Goal: Task Accomplishment & Management: Manage account settings

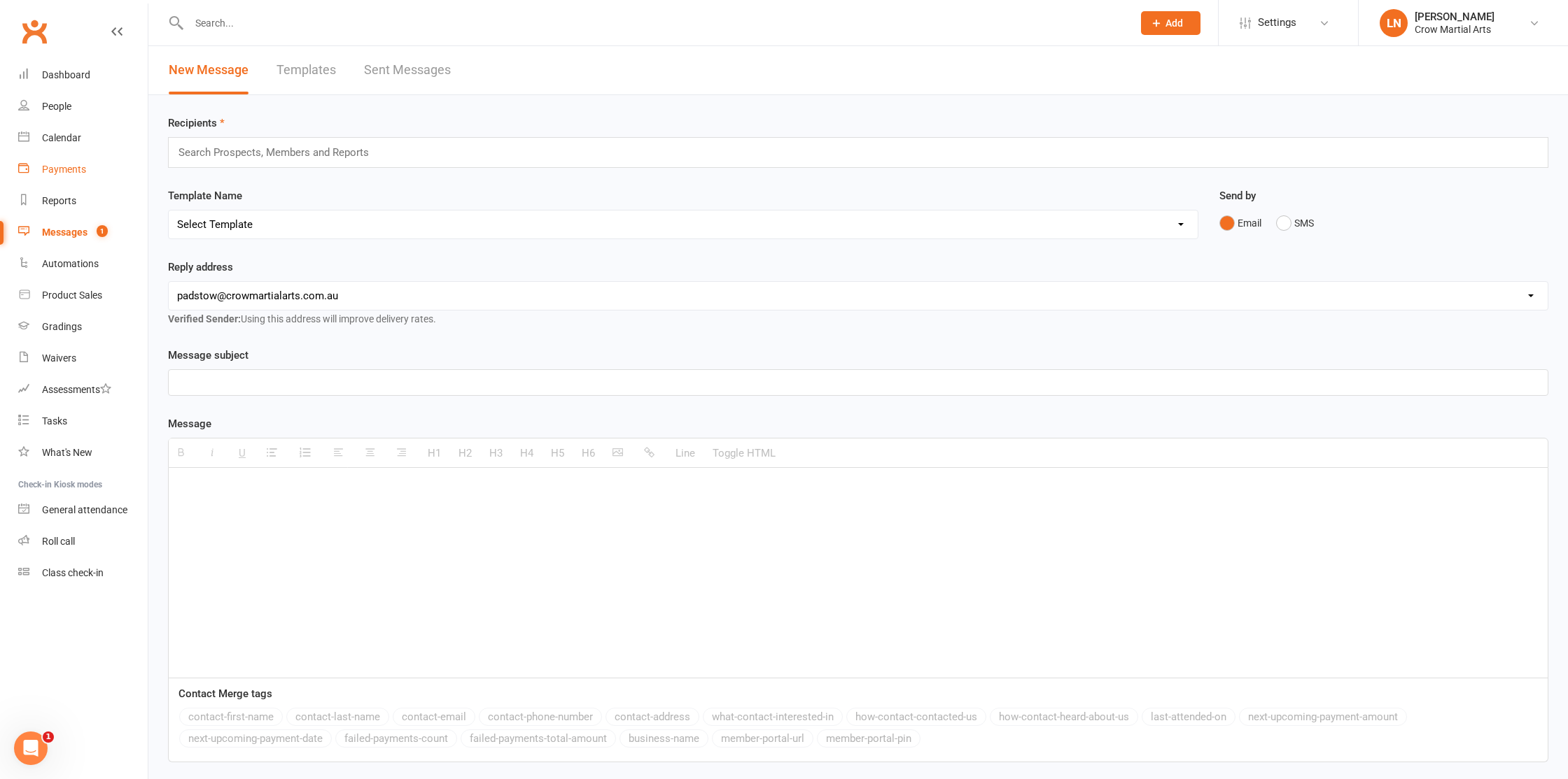
click at [65, 168] on div "Payments" at bounding box center [64, 169] width 44 height 11
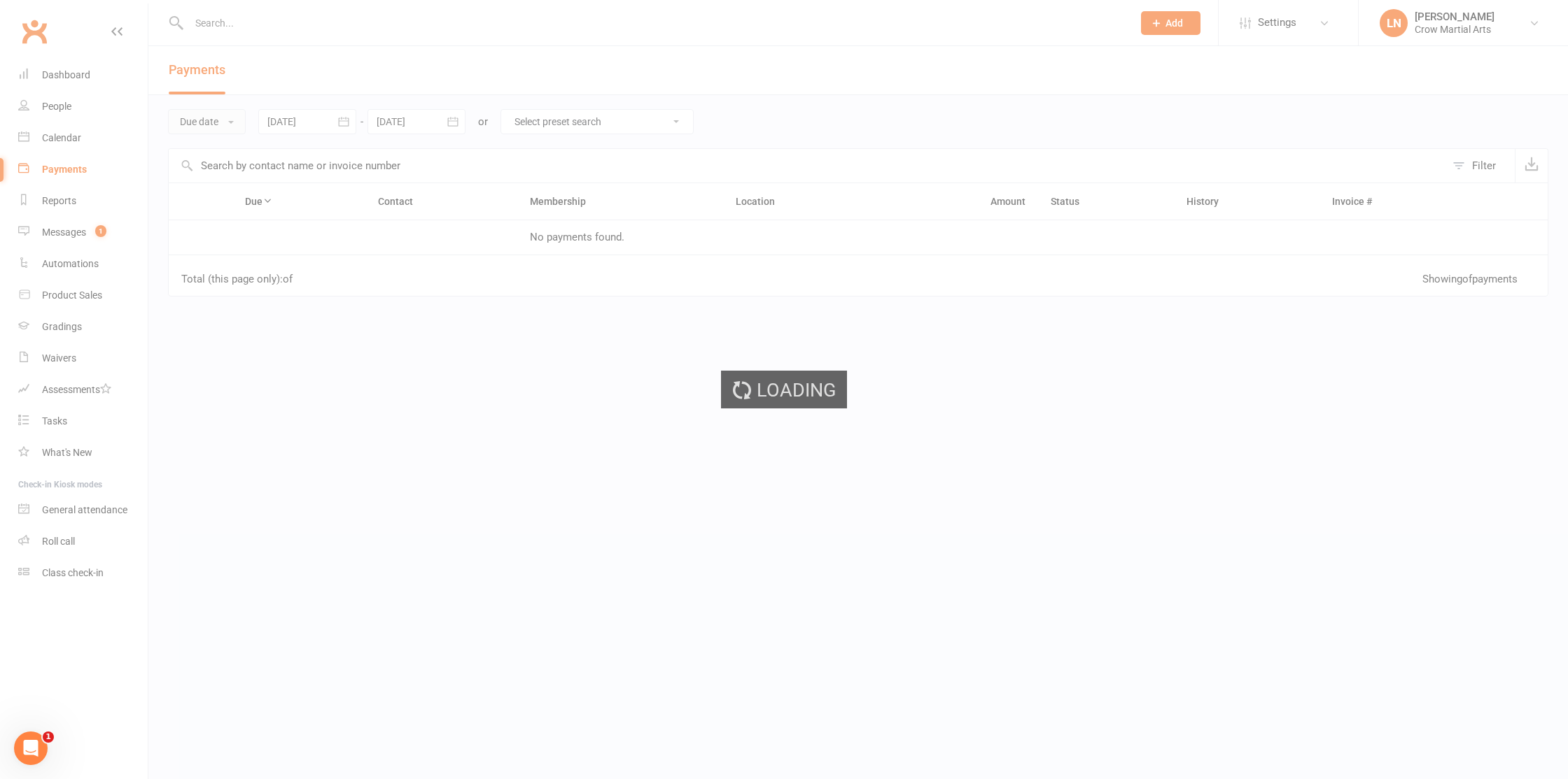
click at [226, 121] on button "Due date" at bounding box center [207, 121] width 78 height 25
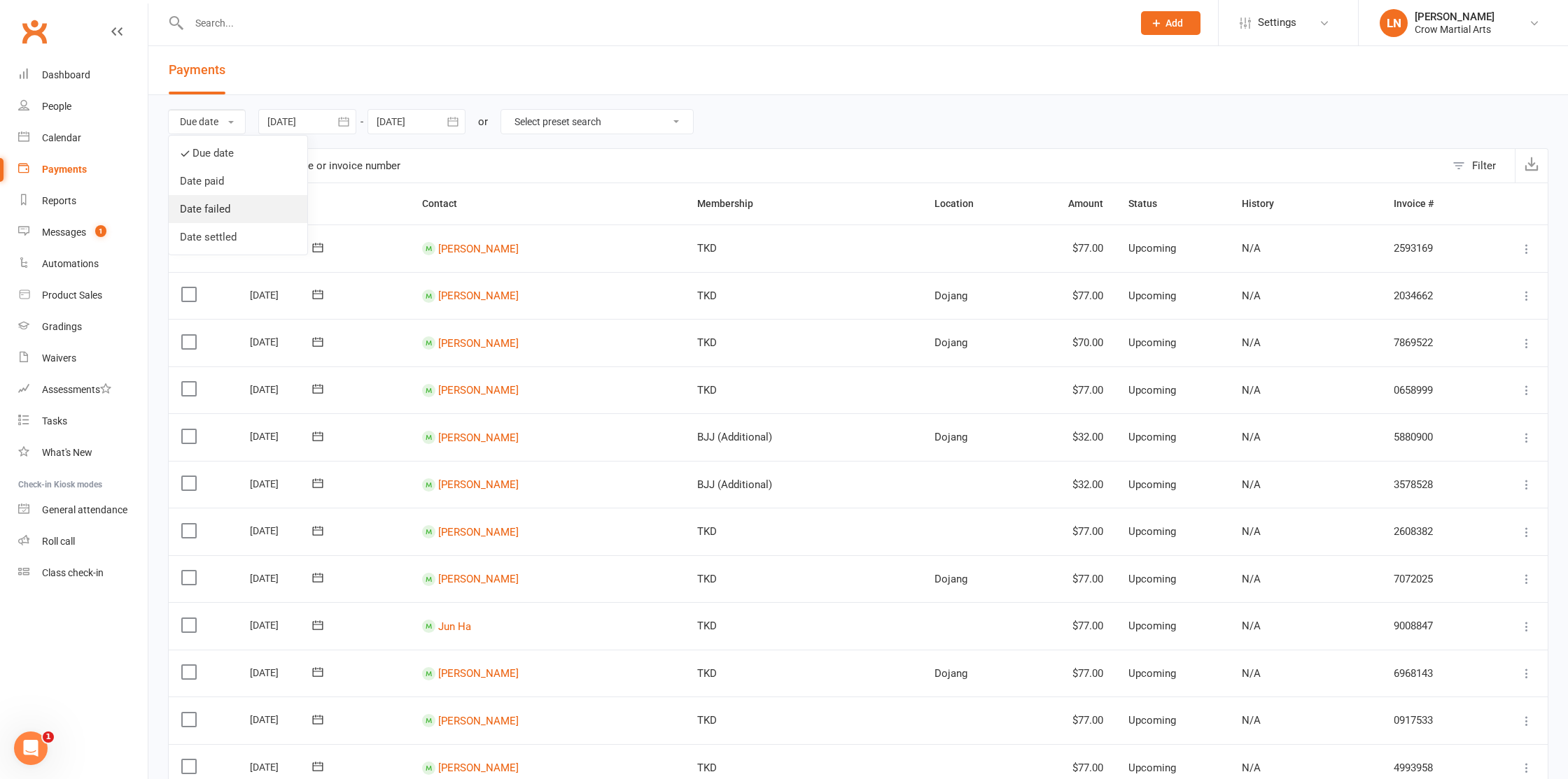
click at [225, 208] on link "Date failed" at bounding box center [238, 209] width 139 height 28
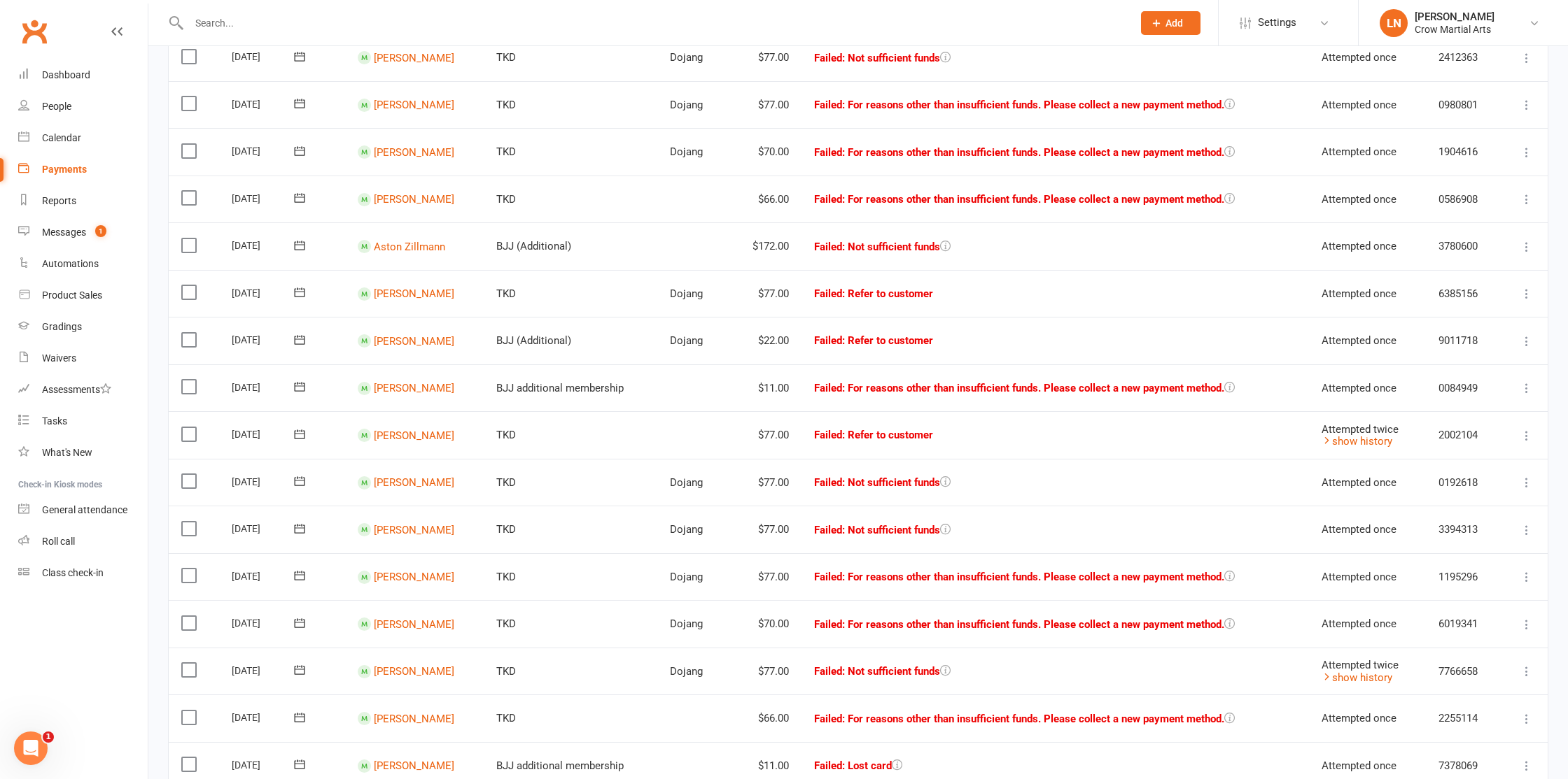
scroll to position [192, 0]
click at [457, 280] on td "Luke Colley" at bounding box center [414, 292] width 139 height 47
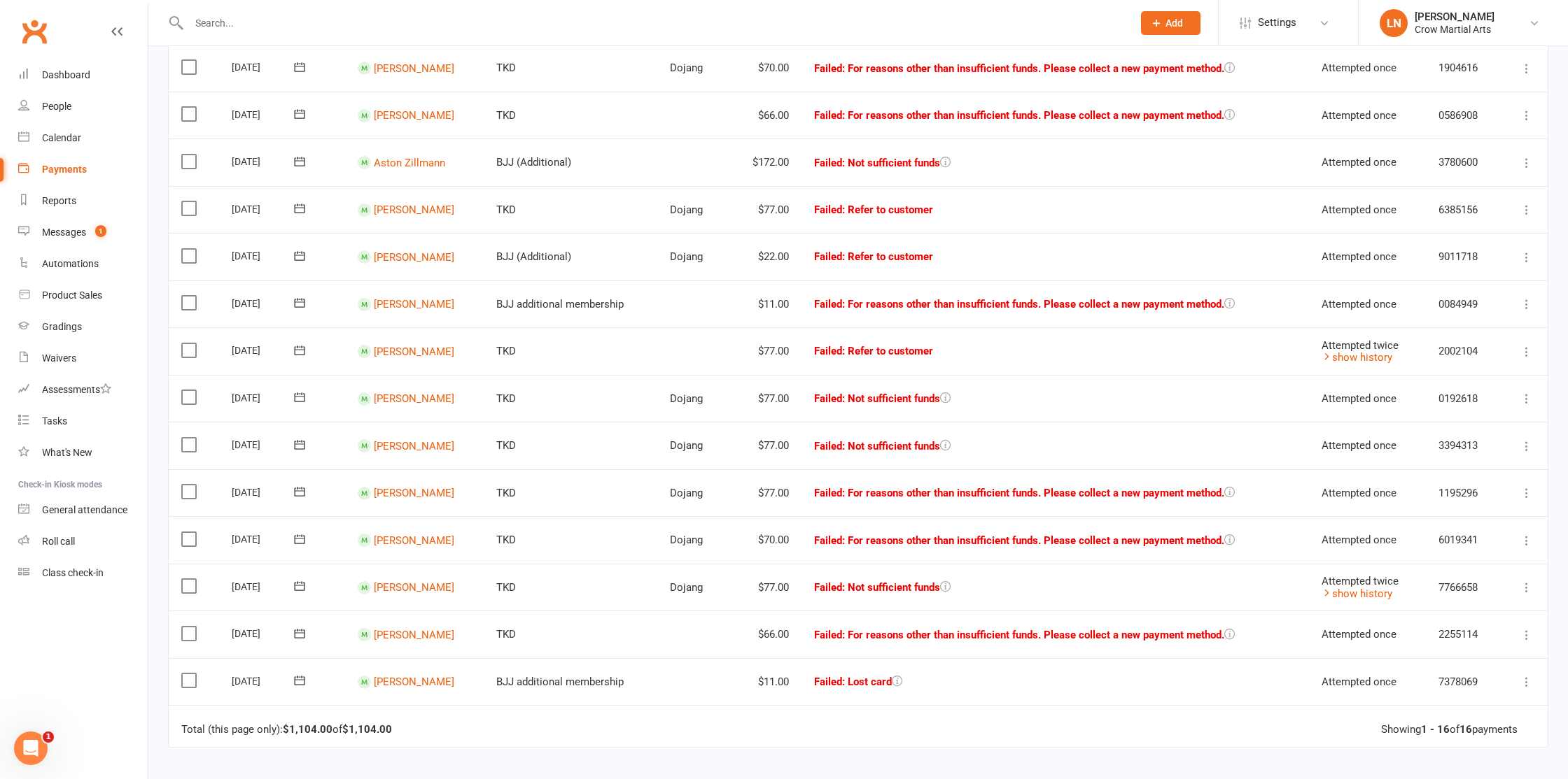
scroll to position [275, 0]
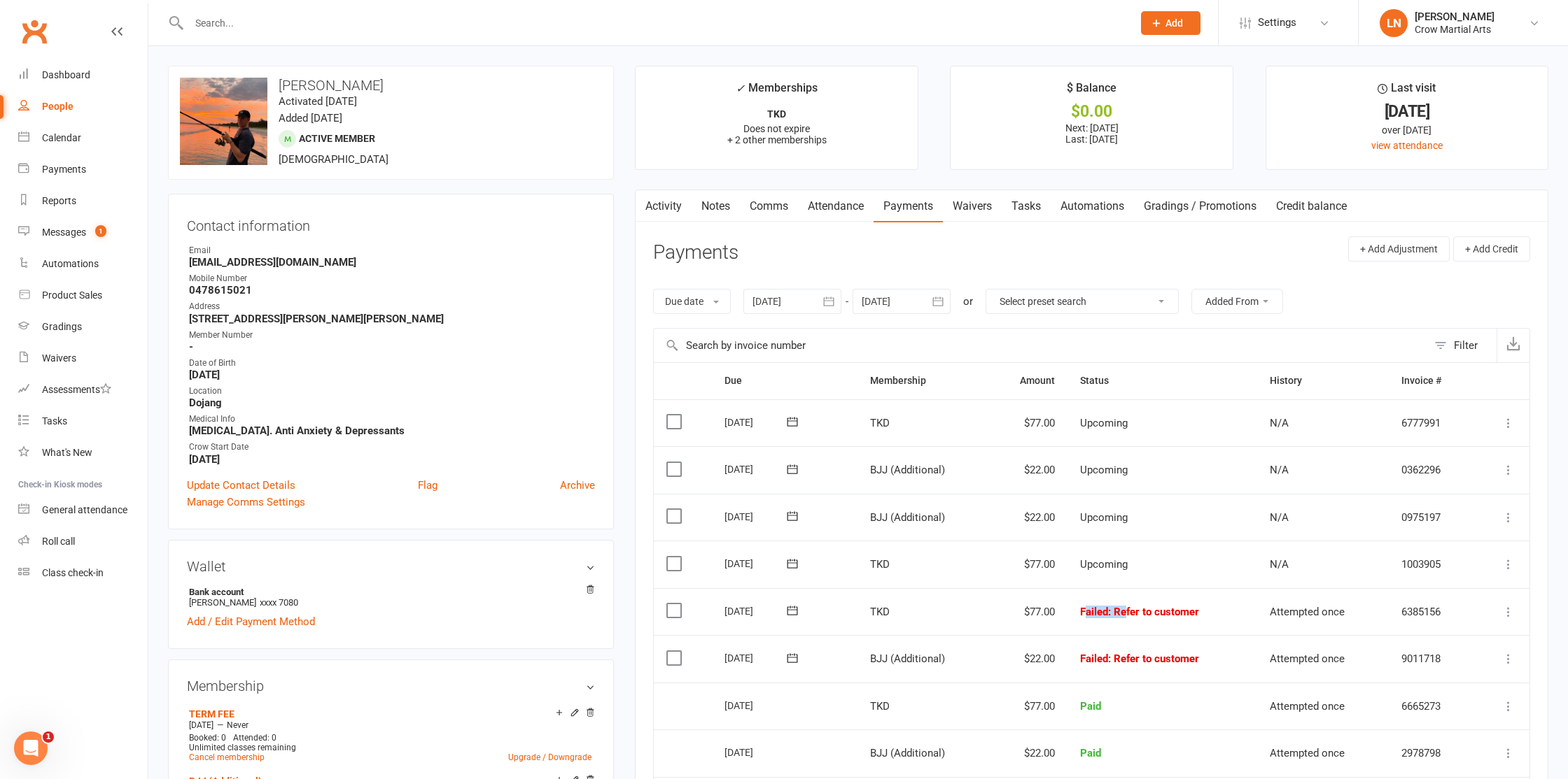
drag, startPoint x: 1084, startPoint y: 612, endPoint x: 1154, endPoint y: 609, distance: 70.1
click at [1128, 610] on span "Failed : Refer to customer" at bounding box center [1139, 613] width 119 height 13
drag, startPoint x: 1155, startPoint y: 609, endPoint x: 1169, endPoint y: 610, distance: 14.0
click at [1155, 609] on span ": Refer to customer" at bounding box center [1153, 613] width 91 height 13
drag, startPoint x: 1199, startPoint y: 609, endPoint x: 1080, endPoint y: 613, distance: 119.1
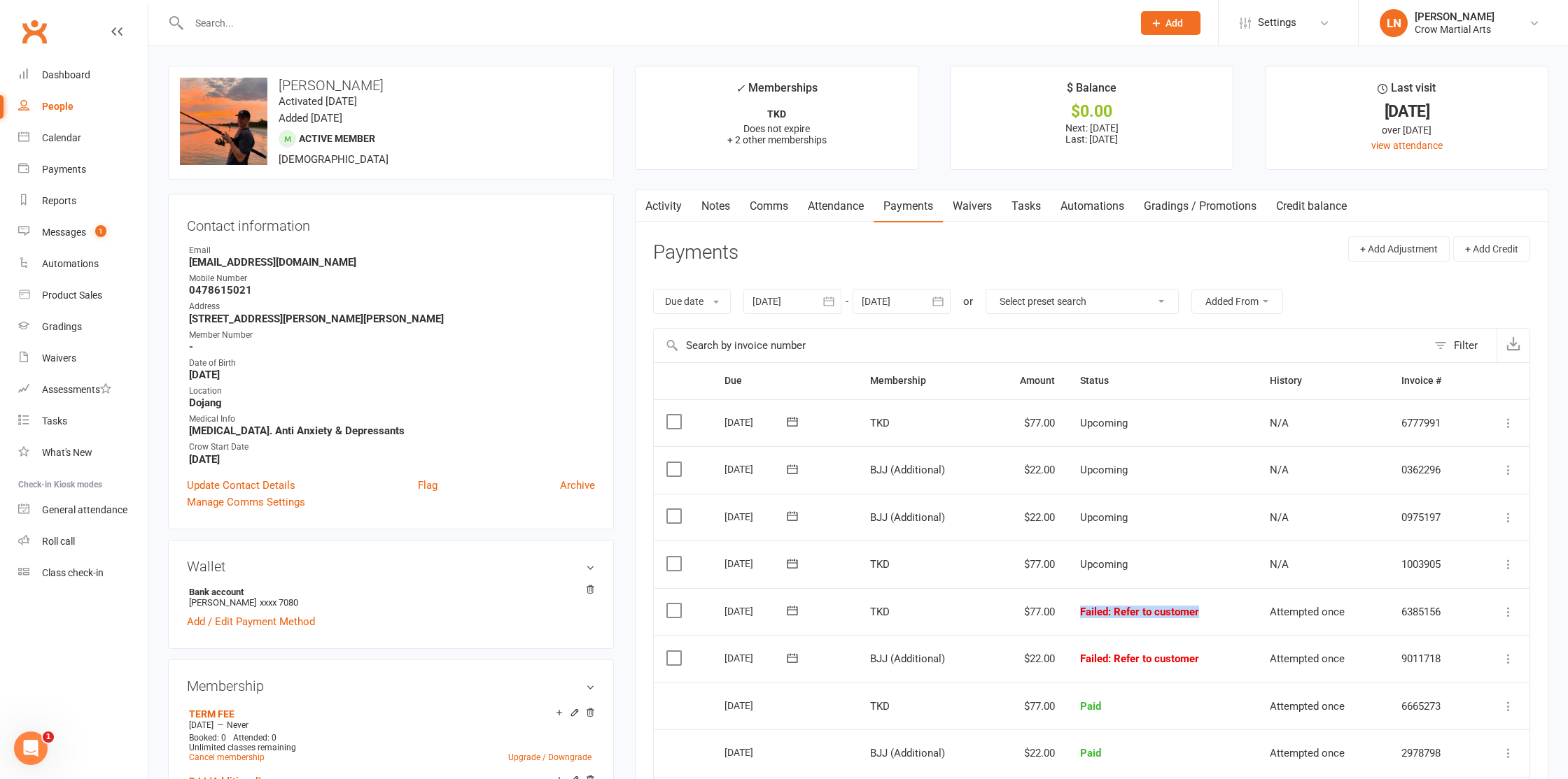
click at [1080, 613] on td "Failed : Refer to customer" at bounding box center [1162, 612] width 190 height 47
click at [1080, 612] on span "Failed : Refer to customer" at bounding box center [1139, 613] width 119 height 13
drag, startPoint x: 1116, startPoint y: 611, endPoint x: 1204, endPoint y: 612, distance: 88.0
click at [1215, 611] on td "Failed : Refer to customer" at bounding box center [1162, 612] width 190 height 47
click at [1203, 612] on td "Failed : Refer to customer" at bounding box center [1162, 612] width 190 height 47
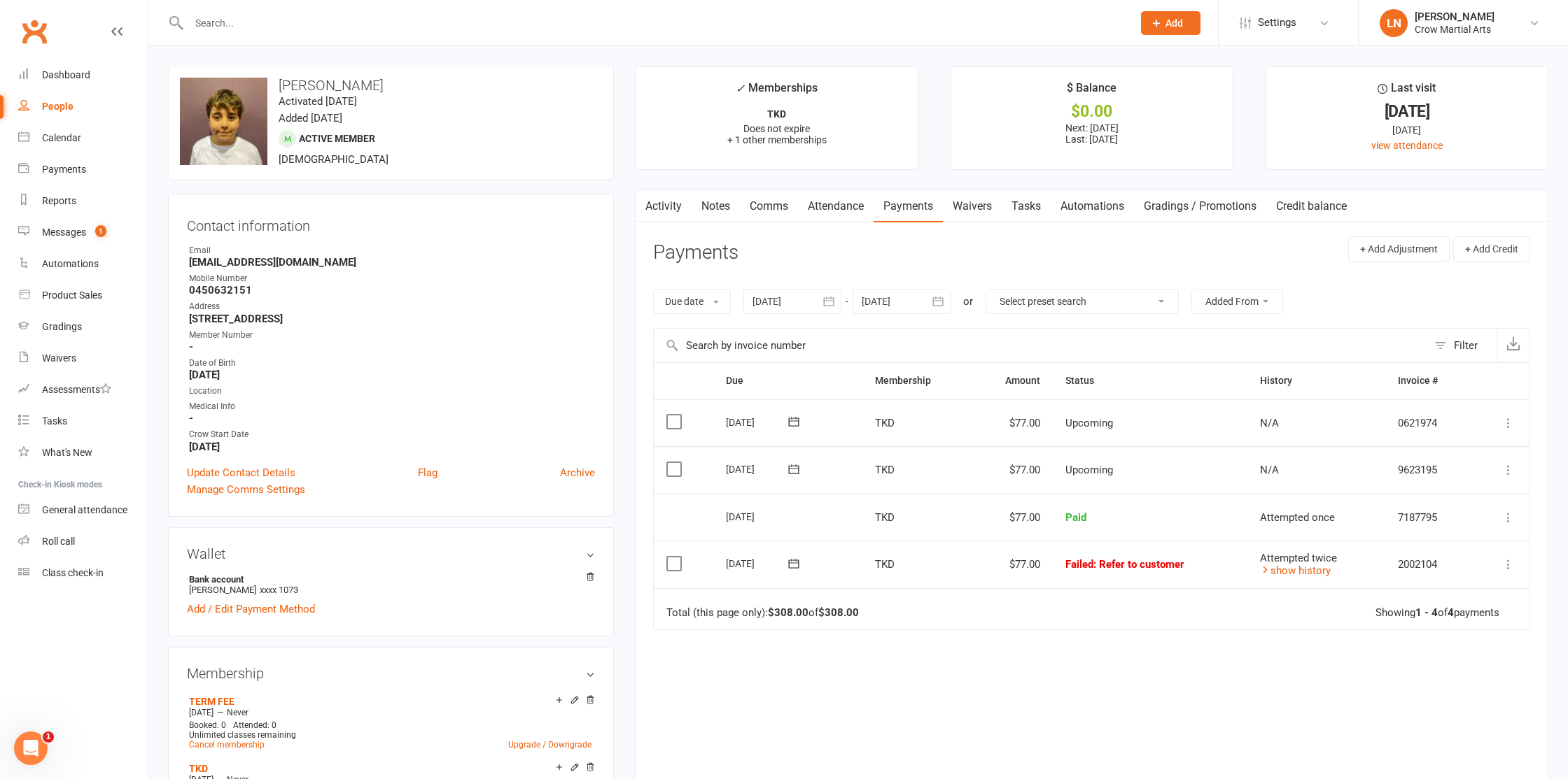
click at [834, 307] on icon "button" at bounding box center [828, 301] width 14 height 14
click at [768, 327] on button "button" at bounding box center [766, 335] width 31 height 25
click at [828, 406] on button "09" at bounding box center [831, 414] width 30 height 25
type input "[DATE]"
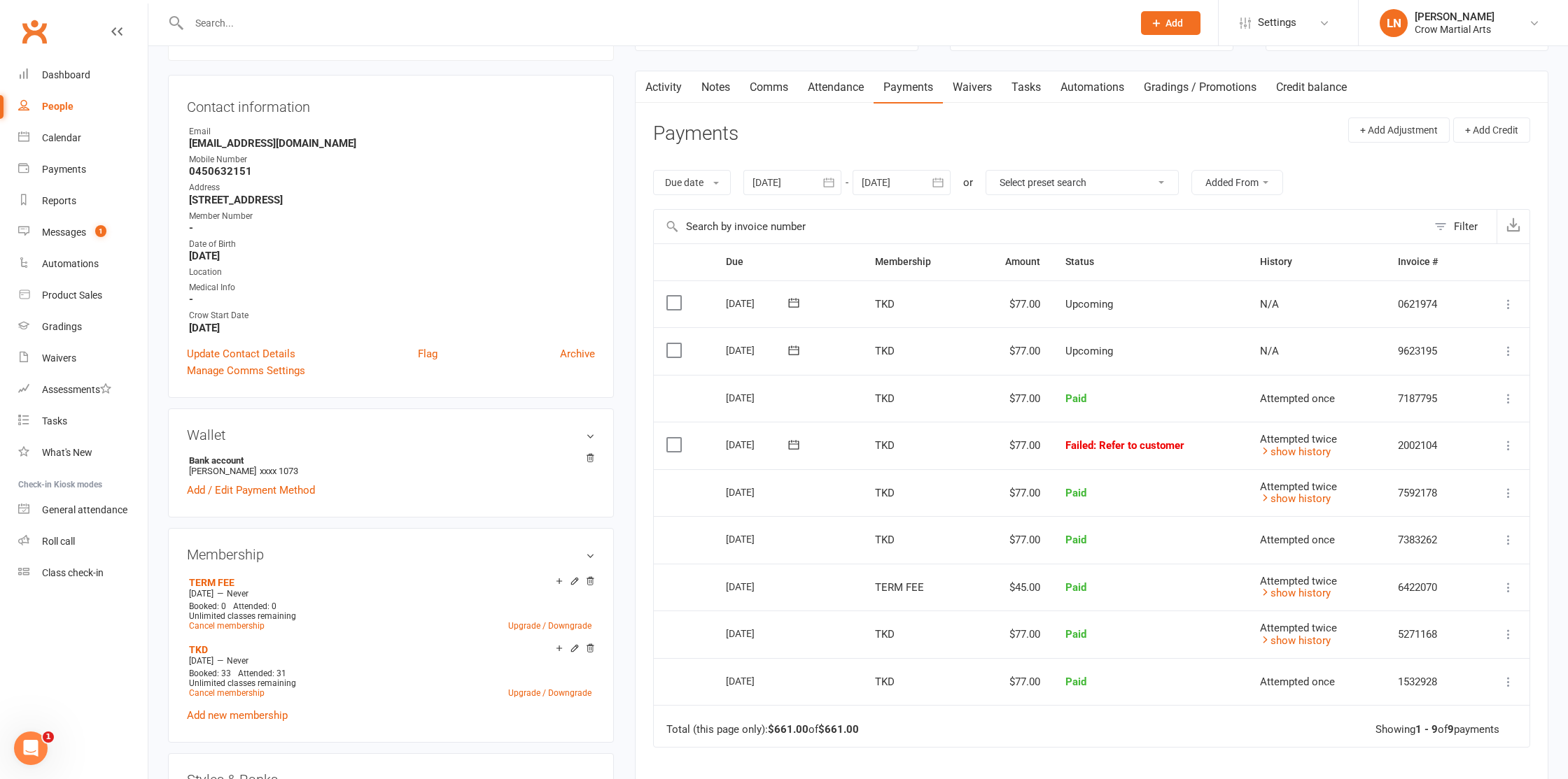
scroll to position [116, 0]
click at [669, 94] on link "Activity" at bounding box center [663, 90] width 56 height 32
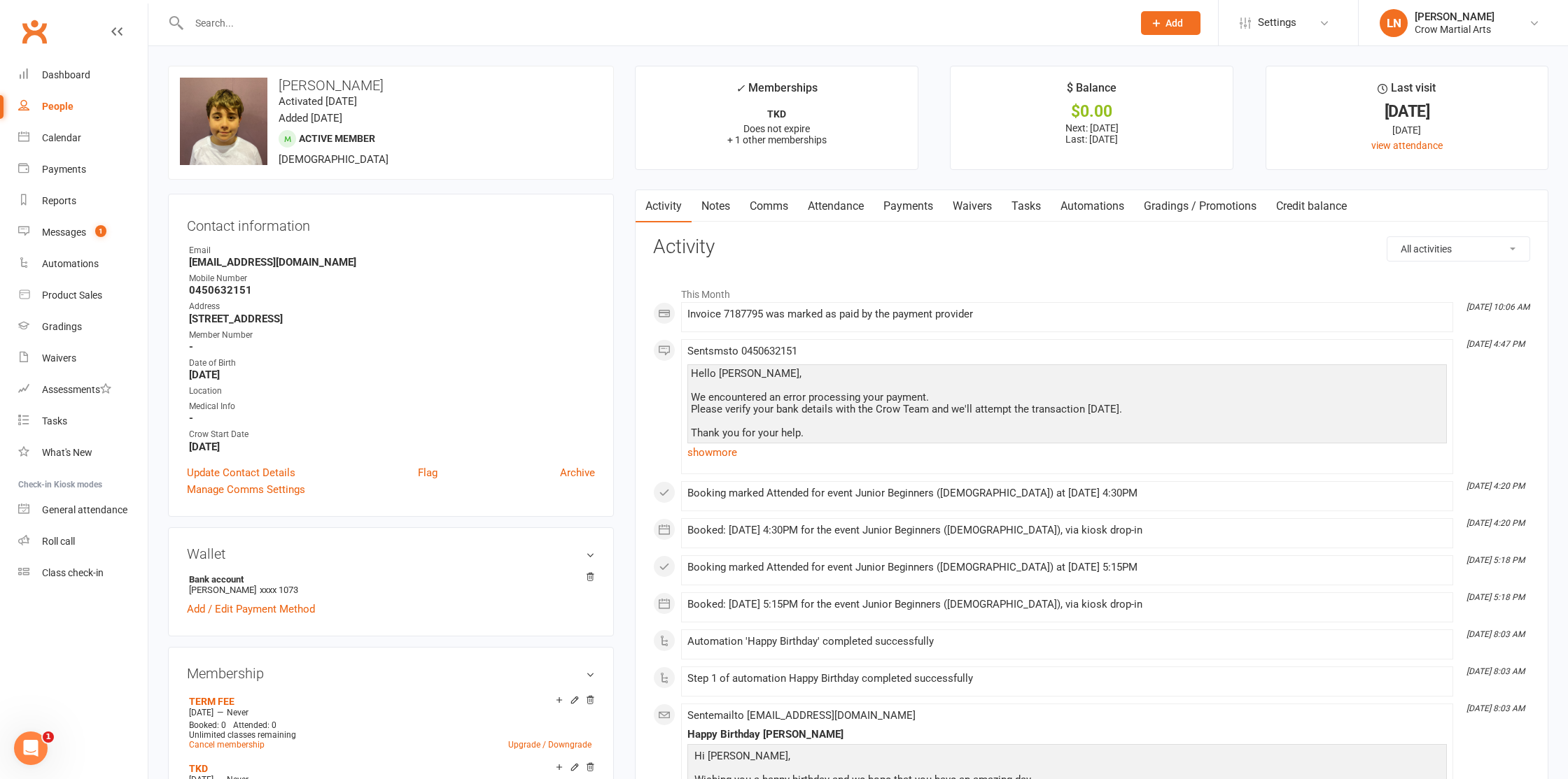
click at [891, 208] on link "Payments" at bounding box center [908, 206] width 69 height 32
